Goal: Information Seeking & Learning: Learn about a topic

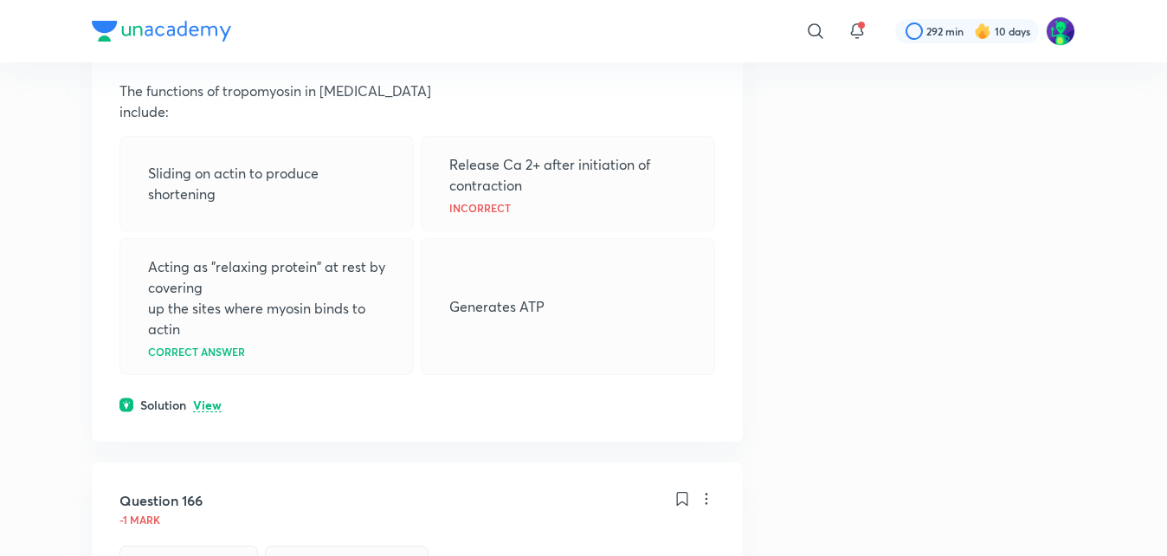
scroll to position [5195, 0]
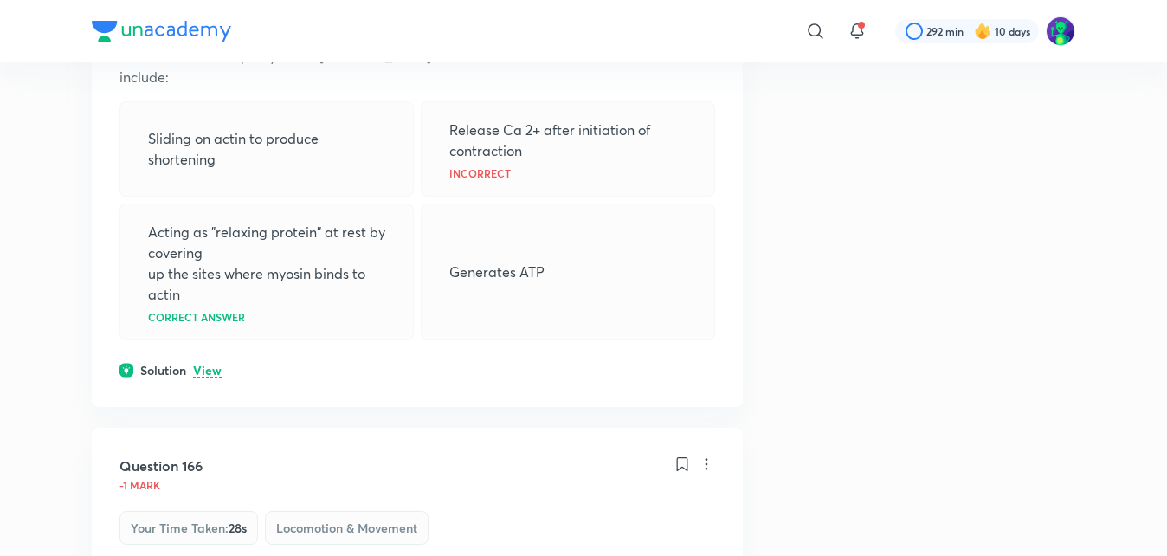
click at [210, 375] on p "View" at bounding box center [207, 371] width 29 height 13
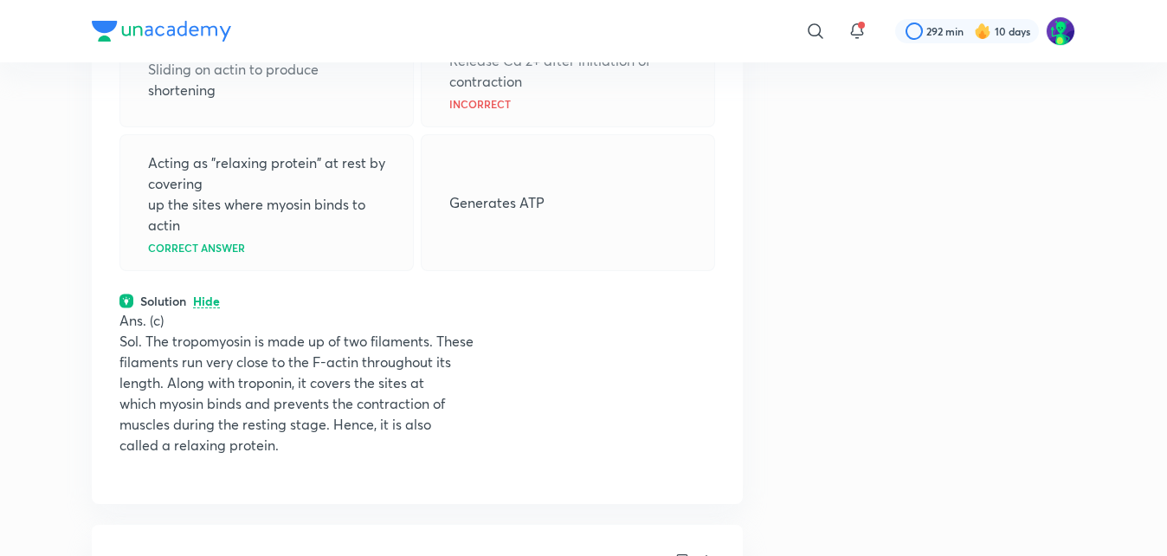
scroll to position [5299, 0]
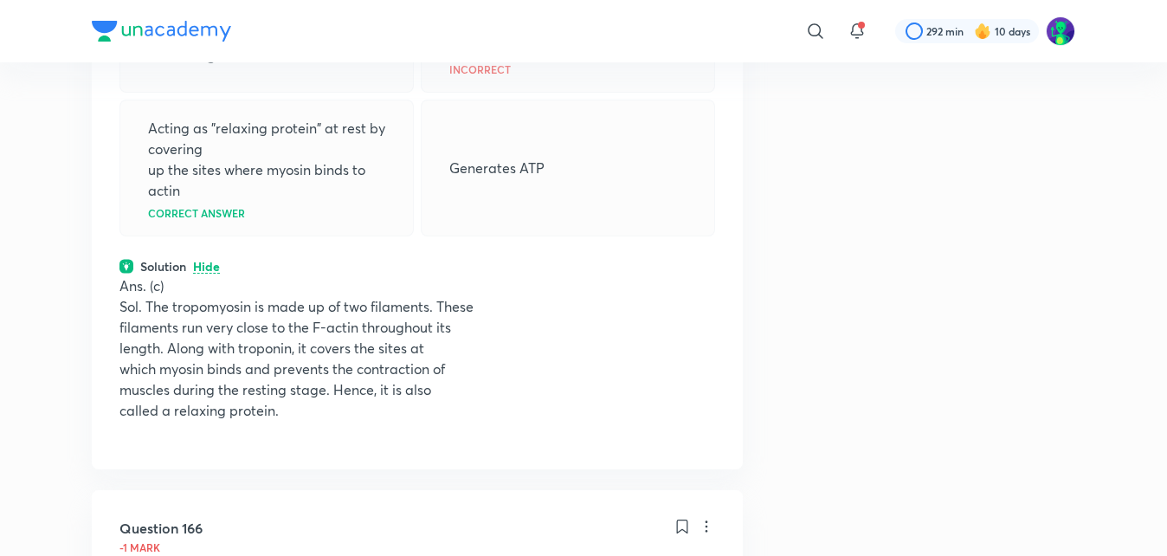
click at [696, 322] on p "filaments run very close to the F-actin throughout its" at bounding box center [417, 327] width 596 height 21
click at [712, 274] on div "Solution Hide" at bounding box center [417, 266] width 596 height 18
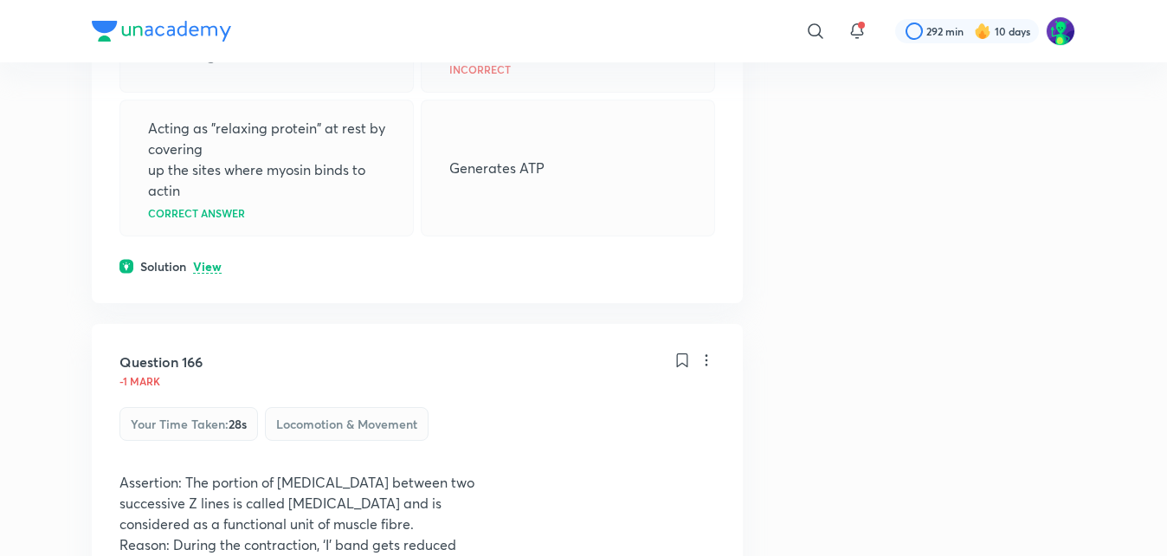
click at [203, 264] on p "View" at bounding box center [207, 267] width 29 height 13
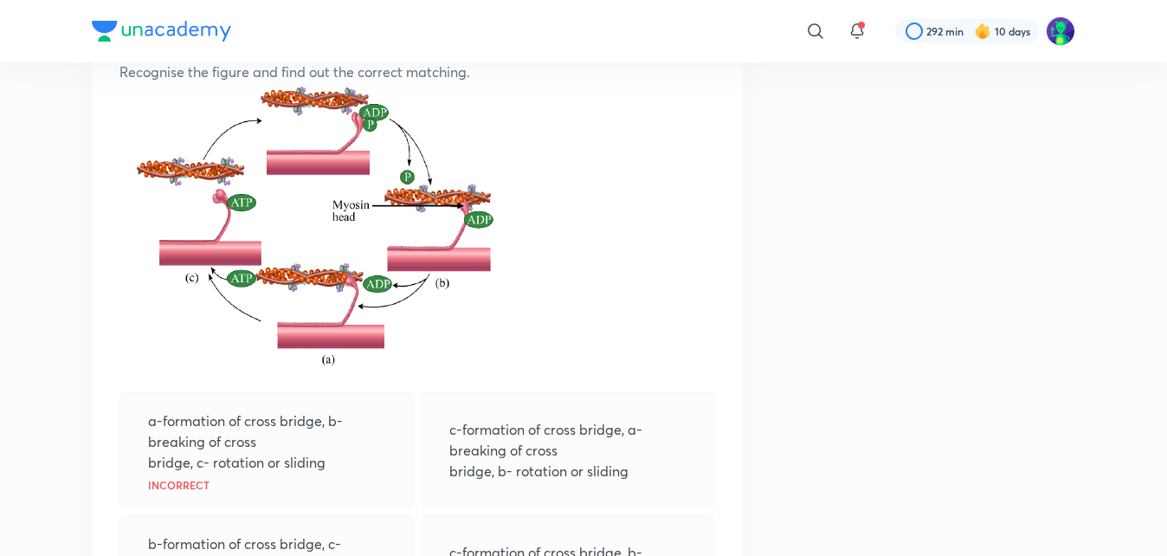
scroll to position [6477, 0]
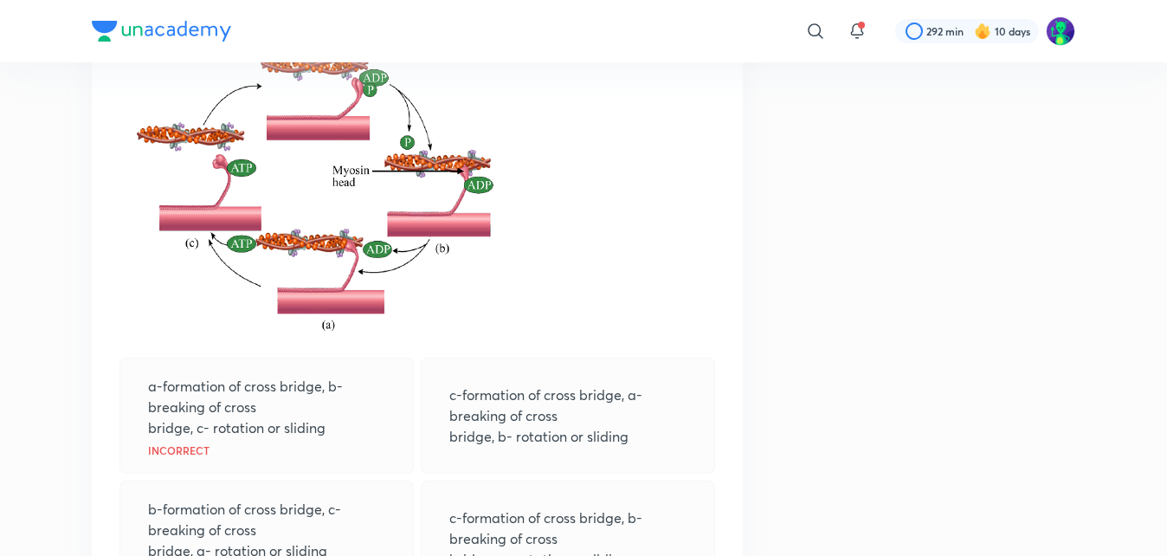
click at [579, 284] on p at bounding box center [417, 196] width 596 height 296
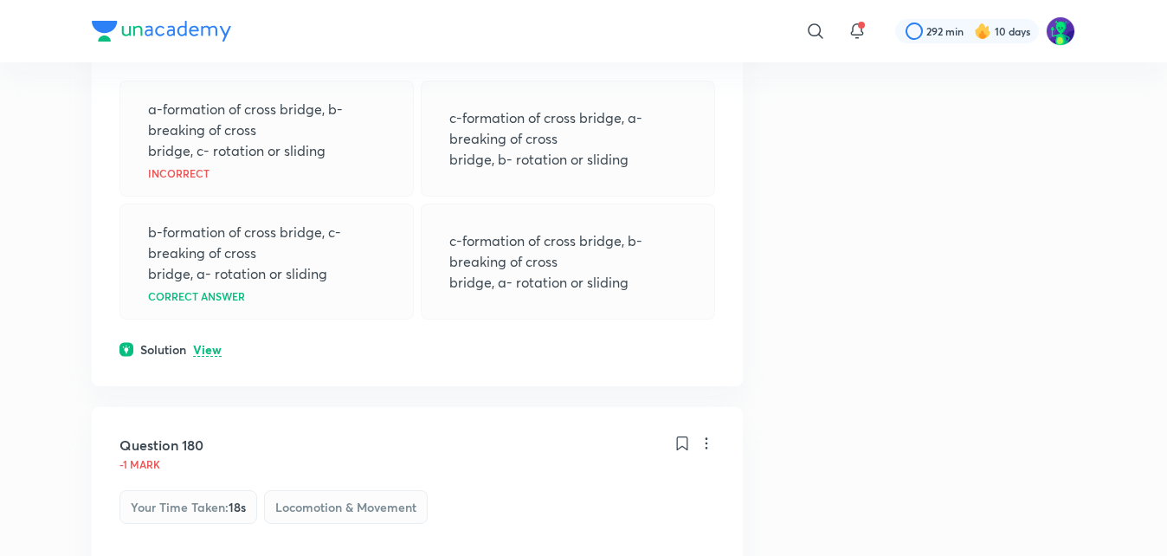
scroll to position [6789, 0]
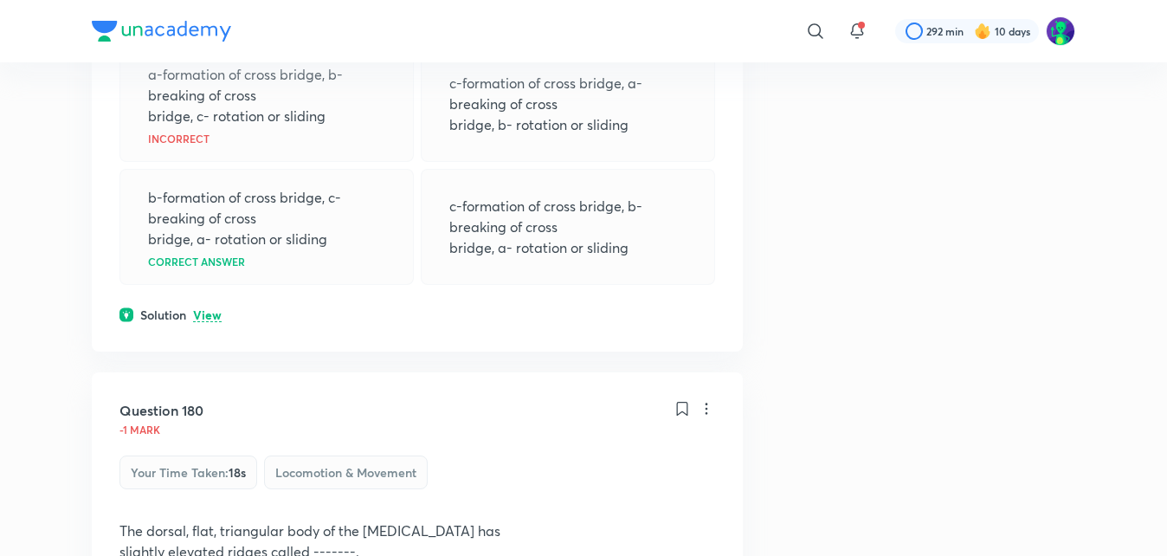
click at [216, 320] on p "View" at bounding box center [207, 315] width 29 height 13
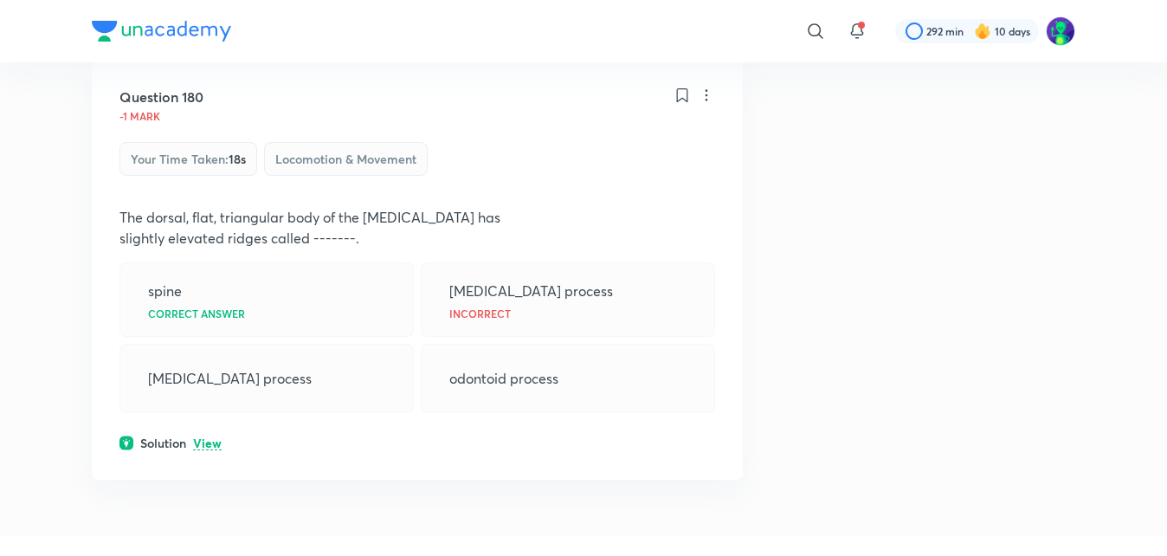
scroll to position [7551, 0]
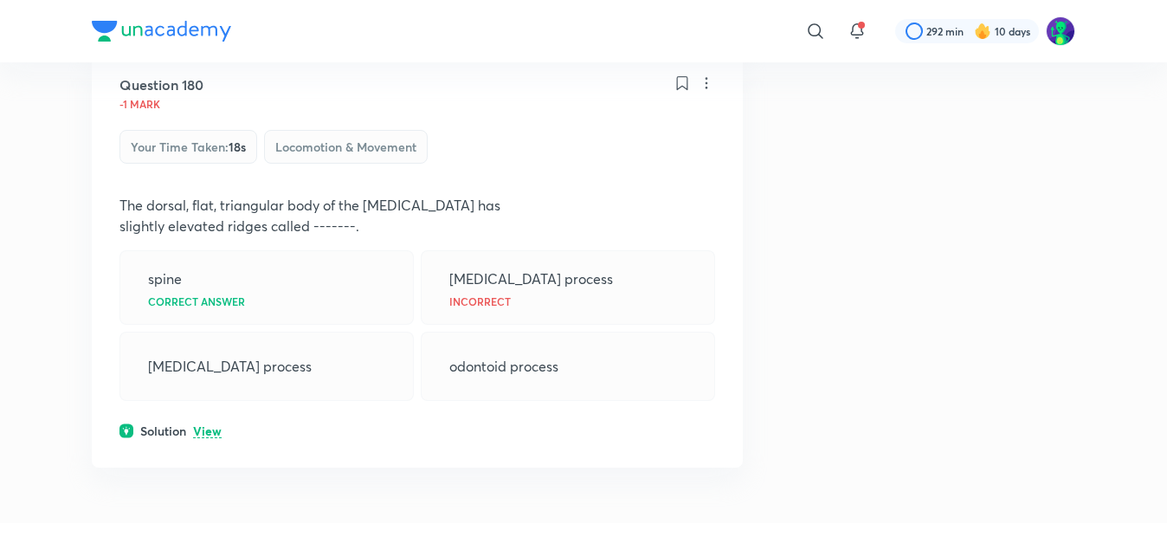
click at [210, 436] on p "View" at bounding box center [207, 431] width 29 height 13
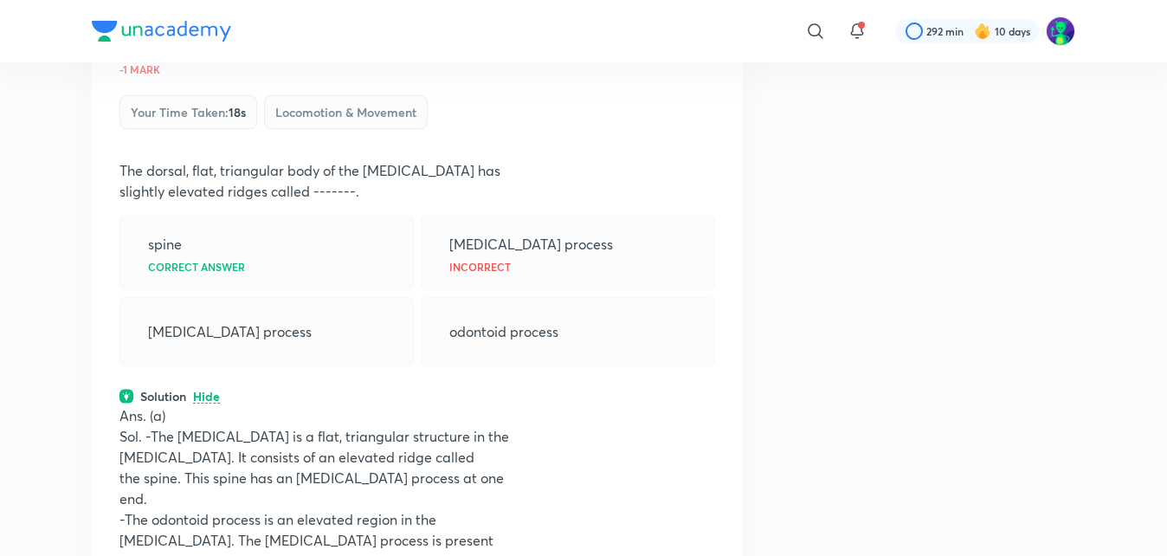
scroll to position [7620, 0]
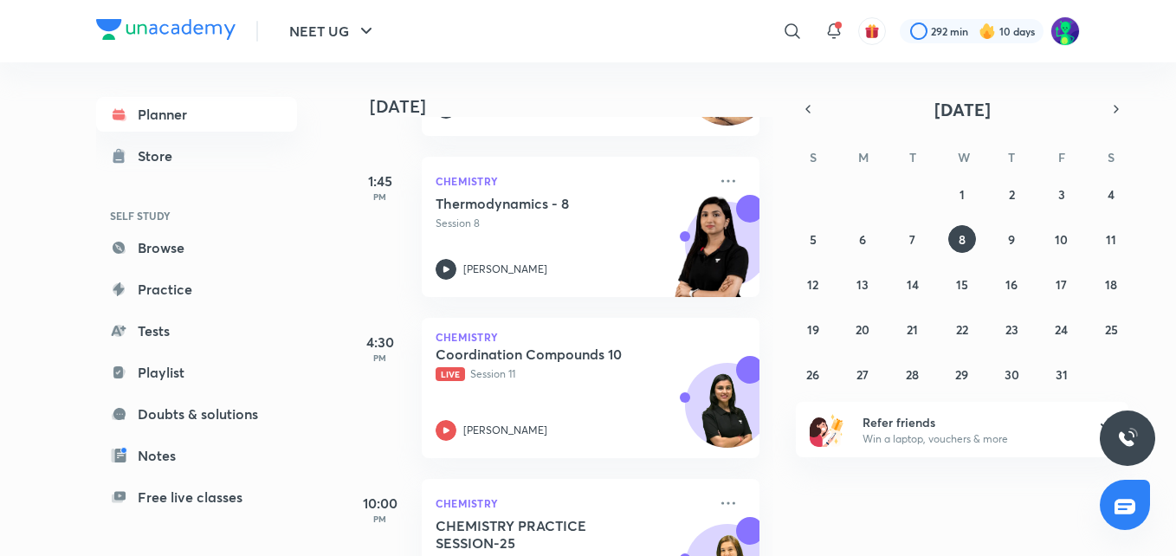
scroll to position [474, 0]
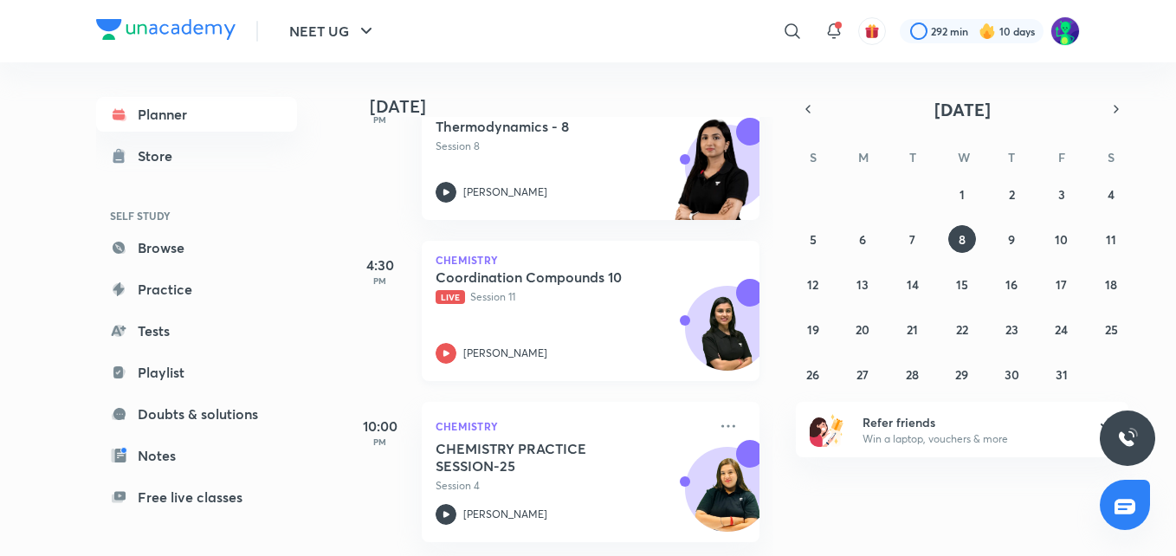
click at [554, 272] on h5 "Coordination Compounds 10" at bounding box center [544, 276] width 216 height 17
